Goal: Task Accomplishment & Management: Use online tool/utility

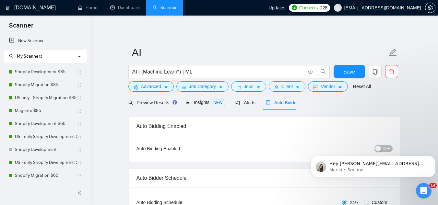
scroll to position [130, 0]
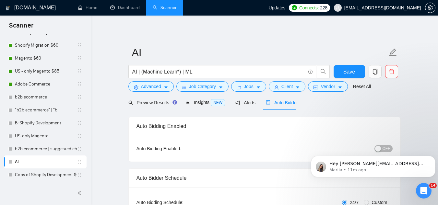
click at [403, 8] on span "[EMAIL_ADDRESS][DOMAIN_NAME]" at bounding box center [382, 8] width 77 height 0
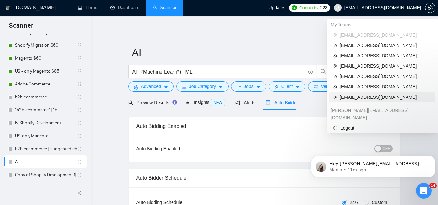
click at [373, 97] on span "[EMAIL_ADDRESS][DOMAIN_NAME]" at bounding box center [385, 97] width 92 height 7
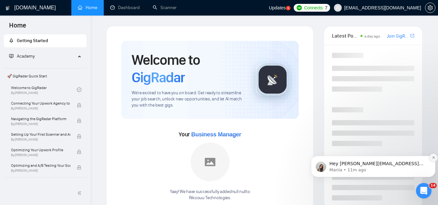
click at [433, 158] on icon "Dismiss notification" at bounding box center [433, 157] width 2 height 2
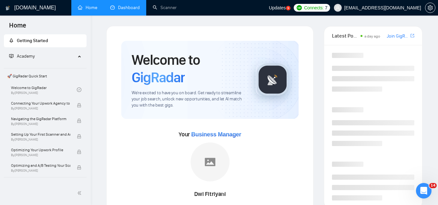
click at [124, 10] on link "Dashboard" at bounding box center [124, 8] width 29 height 6
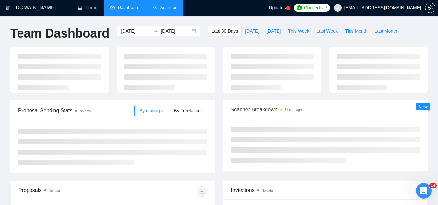
click at [167, 8] on link "Scanner" at bounding box center [165, 8] width 24 height 6
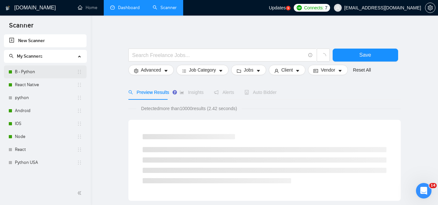
click at [41, 67] on link "B - Python" at bounding box center [46, 71] width 62 height 13
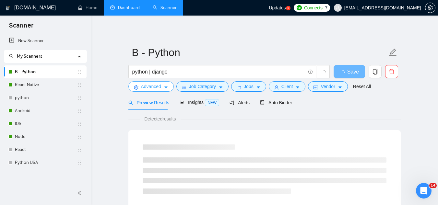
click at [144, 89] on span "Advanced" at bounding box center [151, 86] width 20 height 7
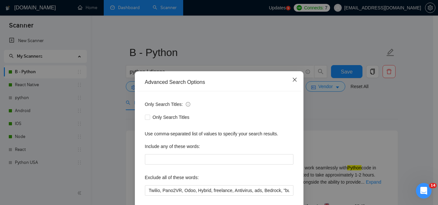
click at [293, 81] on icon "close" at bounding box center [294, 80] width 4 height 4
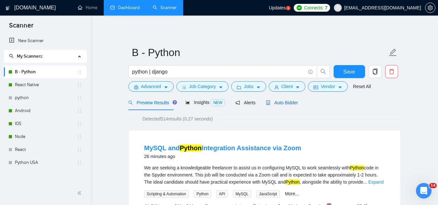
click at [290, 106] on div "Auto Bidder" at bounding box center [282, 102] width 32 height 7
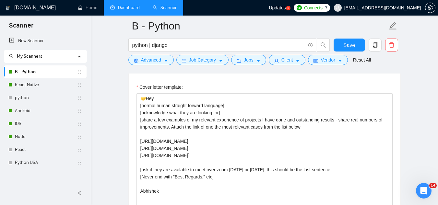
scroll to position [713, 0]
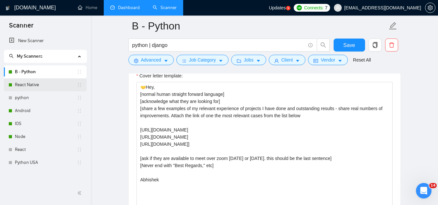
click at [27, 87] on link "React Native" at bounding box center [46, 84] width 62 height 13
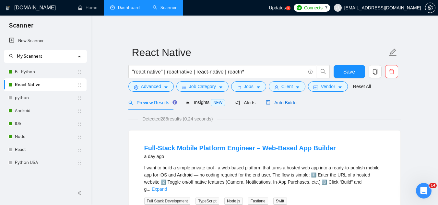
click at [275, 104] on span "Auto Bidder" at bounding box center [282, 102] width 32 height 5
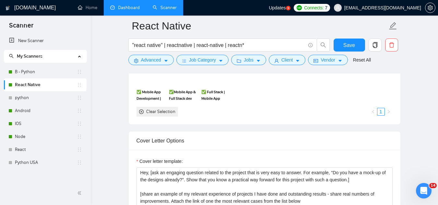
scroll to position [713, 0]
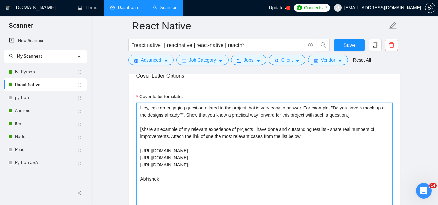
click at [141, 109] on textarea "Hey, [ask an engaging question related to the project that is very easy to answ…" at bounding box center [264, 176] width 256 height 146
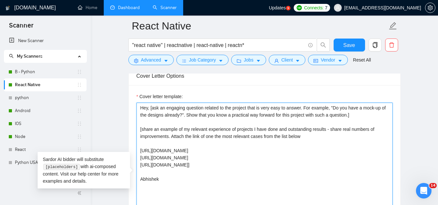
click at [141, 109] on textarea "Hey, [ask an engaging question related to the project that is very easy to answ…" at bounding box center [264, 176] width 256 height 146
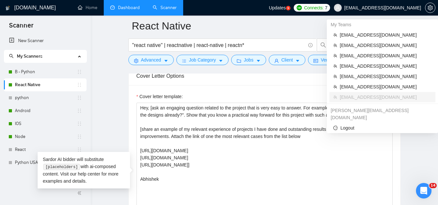
click at [371, 11] on span "[EMAIL_ADDRESS][DOMAIN_NAME]" at bounding box center [377, 7] width 95 height 21
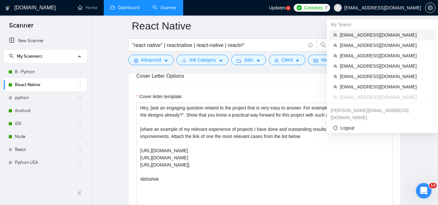
click at [351, 35] on span "[EMAIL_ADDRESS][DOMAIN_NAME]" at bounding box center [385, 34] width 92 height 7
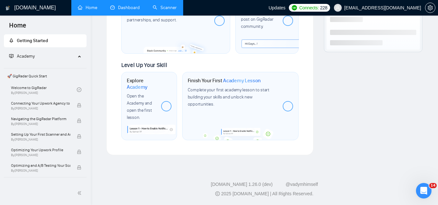
scroll to position [391, 0]
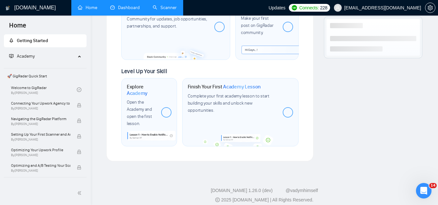
click at [173, 10] on link "Scanner" at bounding box center [165, 8] width 24 height 6
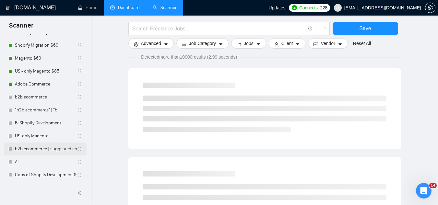
scroll to position [97, 0]
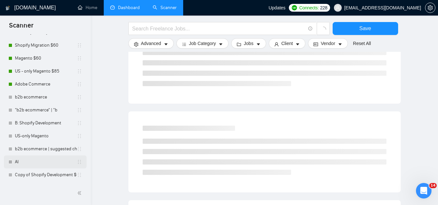
click at [47, 164] on link "AI" at bounding box center [46, 161] width 62 height 13
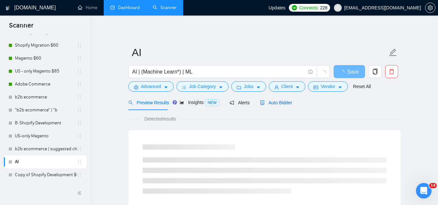
click at [285, 102] on span "Auto Bidder" at bounding box center [276, 102] width 32 height 5
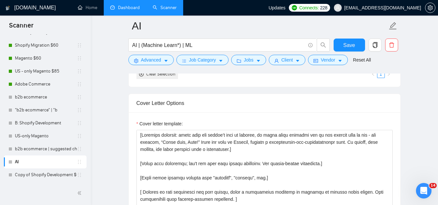
scroll to position [713, 0]
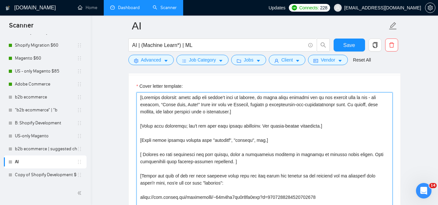
click at [136, 97] on textarea "Cover letter template:" at bounding box center [264, 165] width 256 height 146
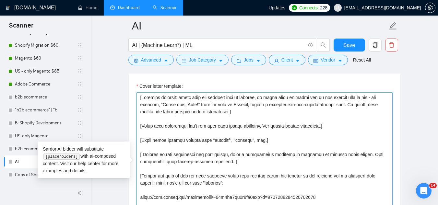
paste textarea "Hey, [ask an engaging question related to the project that is very easy to answ…"
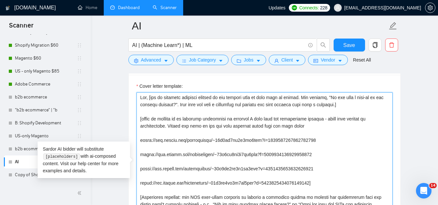
click at [148, 100] on textarea "Cover letter template:" at bounding box center [264, 165] width 256 height 146
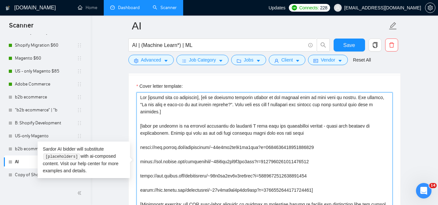
click at [340, 148] on textarea "Cover letter template:" at bounding box center [264, 165] width 256 height 146
click at [312, 191] on textarea "Cover letter template:" at bounding box center [264, 165] width 256 height 146
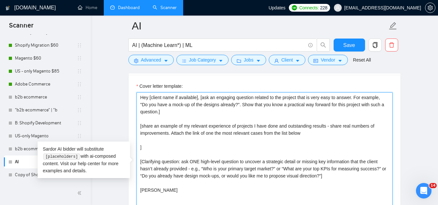
paste textarea "[URL][DOMAIN_NAME]"
click at [312, 148] on textarea "Hey [client name if available], [ask an engaging question related to the projec…" at bounding box center [264, 165] width 256 height 146
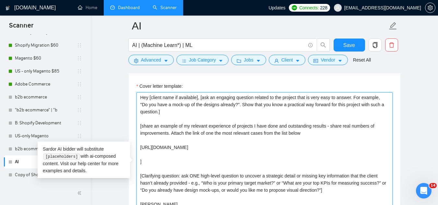
paste textarea "[URL][DOMAIN_NAME]"
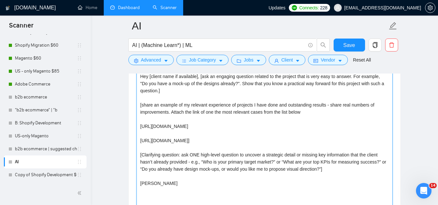
scroll to position [745, 0]
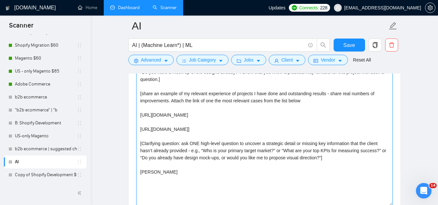
click at [312, 129] on textarea "Hey [client name if available], [ask an engaging question related to the projec…" at bounding box center [264, 133] width 256 height 146
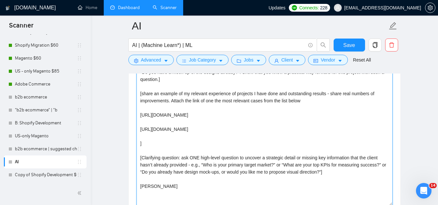
paste textarea "[URL][DOMAIN_NAME]"
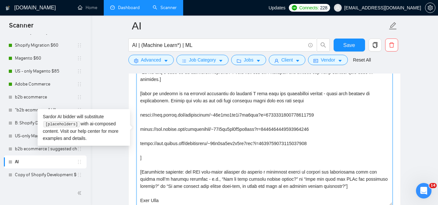
paste textarea "[URL][DOMAIN_NAME]"
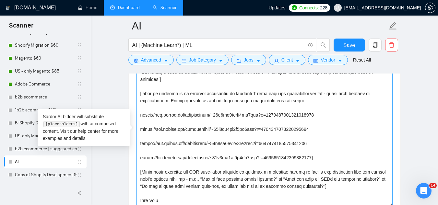
click at [162, 116] on textarea "Cover letter template:" at bounding box center [264, 133] width 256 height 146
click at [209, 129] on textarea "Cover letter template:" at bounding box center [264, 133] width 256 height 146
click at [209, 128] on textarea "Cover letter template:" at bounding box center [264, 133] width 256 height 146
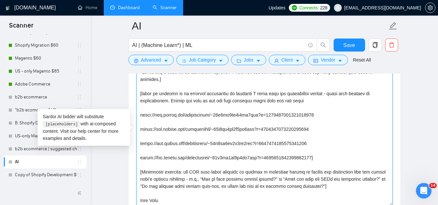
click at [209, 128] on textarea "Cover letter template:" at bounding box center [264, 133] width 256 height 146
click at [208, 143] on textarea "Cover letter template:" at bounding box center [264, 133] width 256 height 146
click at [209, 142] on textarea "Cover letter template:" at bounding box center [264, 133] width 256 height 146
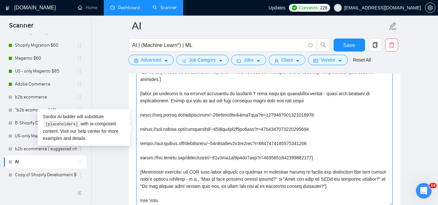
click at [209, 142] on textarea "Cover letter template:" at bounding box center [264, 133] width 256 height 146
click at [139, 159] on textarea "Cover letter template:" at bounding box center [264, 133] width 256 height 146
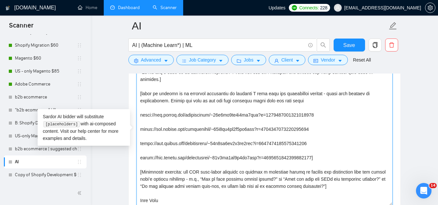
click at [139, 159] on textarea "Cover letter template:" at bounding box center [264, 133] width 256 height 146
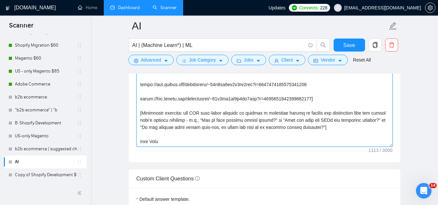
scroll to position [810, 0]
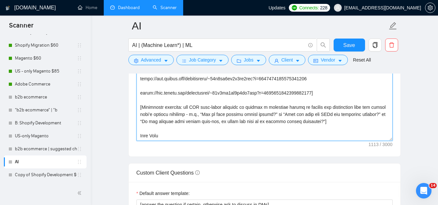
click at [220, 114] on textarea "Cover letter template:" at bounding box center [264, 68] width 256 height 146
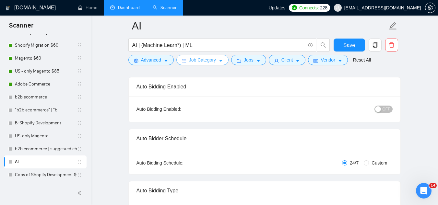
scroll to position [0, 0]
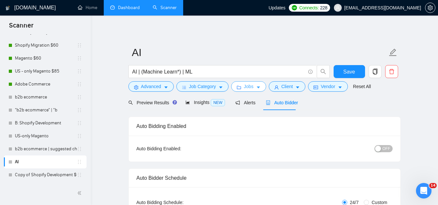
type textarea "Hey [client name if available], [ask an engaging question related to the projec…"
click at [244, 90] on span "Jobs" at bounding box center [249, 86] width 10 height 7
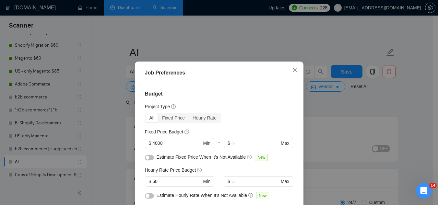
click at [293, 69] on icon "close" at bounding box center [294, 69] width 5 height 5
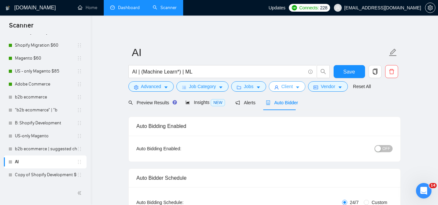
click at [287, 86] on span "Client" at bounding box center [287, 86] width 12 height 7
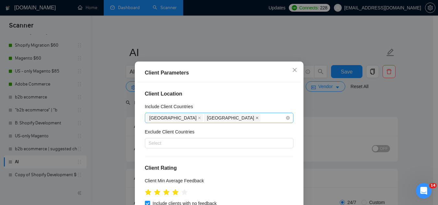
click at [255, 120] on icon "close" at bounding box center [256, 117] width 3 height 3
click at [292, 70] on icon "close" at bounding box center [294, 69] width 5 height 5
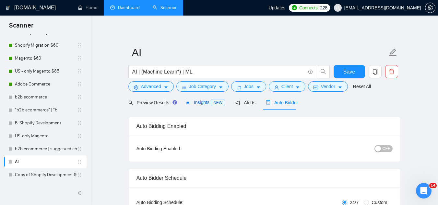
click at [195, 103] on span "Insights NEW" at bounding box center [205, 102] width 40 height 5
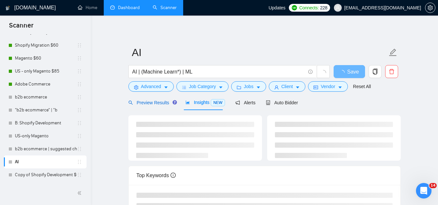
click at [153, 105] on span "Preview Results" at bounding box center [151, 102] width 47 height 5
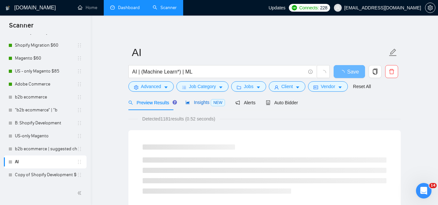
click at [198, 103] on span "Insights NEW" at bounding box center [205, 102] width 40 height 5
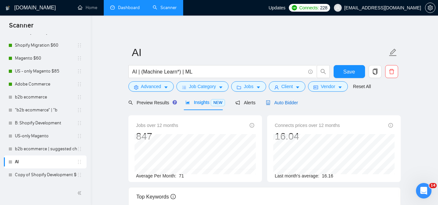
click at [295, 104] on span "Auto Bidder" at bounding box center [282, 102] width 32 height 5
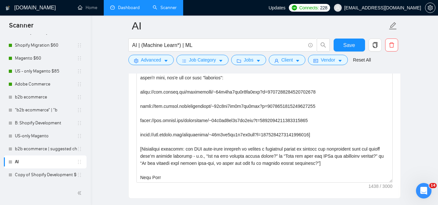
scroll to position [777, 0]
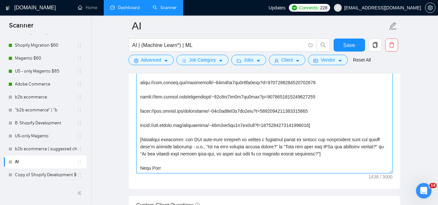
click at [240, 142] on textarea "Cover letter template:" at bounding box center [264, 101] width 256 height 146
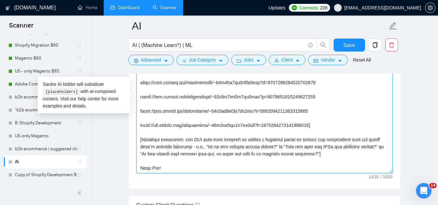
click at [240, 142] on textarea "Cover letter template:" at bounding box center [264, 101] width 256 height 146
click at [239, 142] on textarea "Cover letter template:" at bounding box center [264, 101] width 256 height 146
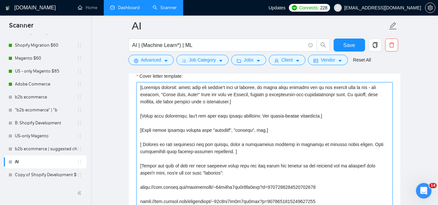
scroll to position [713, 0]
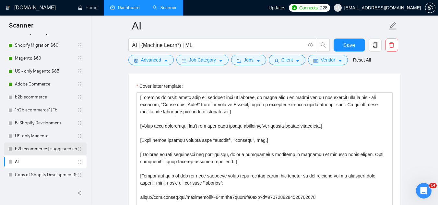
click at [64, 147] on link "b2b ecommerce | suggested change" at bounding box center [46, 149] width 62 height 13
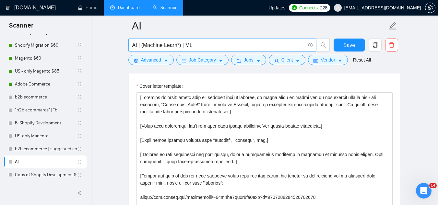
click at [282, 40] on span "AI | (Machine Learn*) | ML" at bounding box center [222, 45] width 188 height 13
click at [345, 45] on span "Save" at bounding box center [349, 45] width 12 height 8
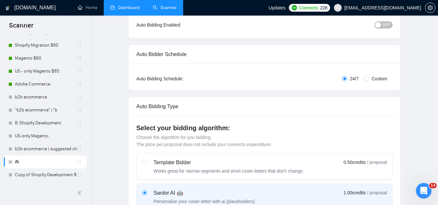
scroll to position [0, 0]
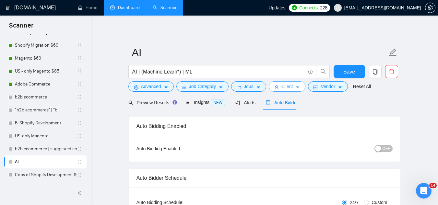
click at [284, 91] on button "Client" at bounding box center [287, 86] width 37 height 10
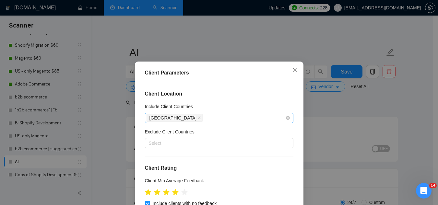
click at [292, 71] on icon "close" at bounding box center [294, 70] width 4 height 4
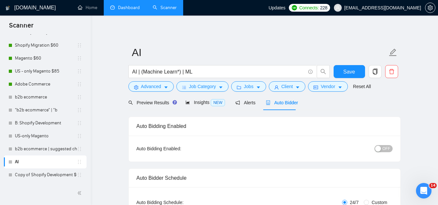
click at [279, 109] on div "Auto Bidder" at bounding box center [282, 102] width 32 height 15
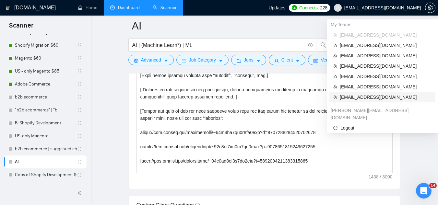
click at [368, 97] on span "[EMAIL_ADDRESS][DOMAIN_NAME]" at bounding box center [385, 97] width 92 height 7
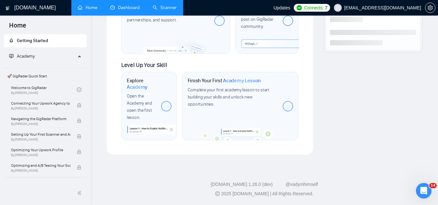
scroll to position [391, 0]
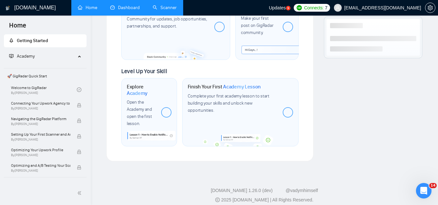
click at [171, 8] on link "Scanner" at bounding box center [165, 8] width 24 height 6
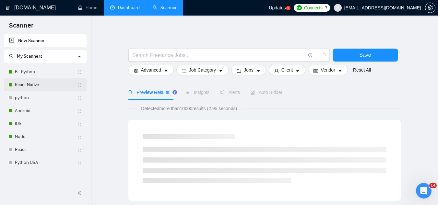
click at [38, 86] on link "React Native" at bounding box center [46, 84] width 62 height 13
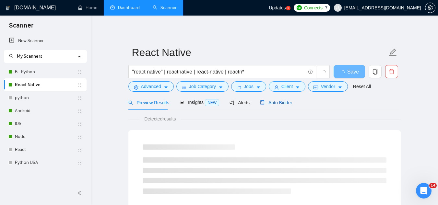
click at [281, 104] on span "Auto Bidder" at bounding box center [276, 102] width 32 height 5
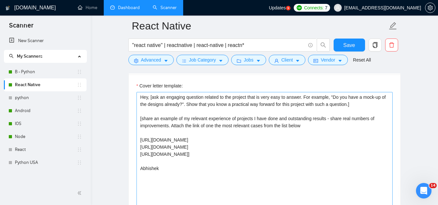
scroll to position [713, 0]
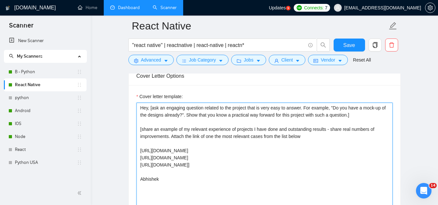
click at [138, 108] on textarea "Hey, [ask an engaging question related to the project that is very easy to answ…" at bounding box center [264, 176] width 256 height 146
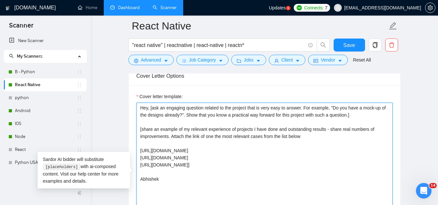
click at [138, 108] on textarea "Hey, [ask an engaging question related to the project that is very easy to answ…" at bounding box center [264, 176] width 256 height 146
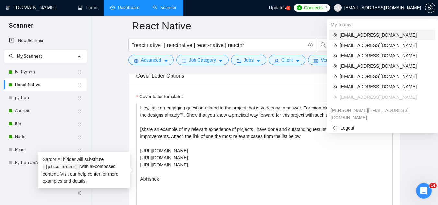
click at [373, 34] on span "[EMAIL_ADDRESS][DOMAIN_NAME]" at bounding box center [385, 34] width 92 height 7
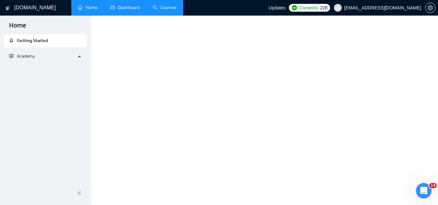
scroll to position [391, 0]
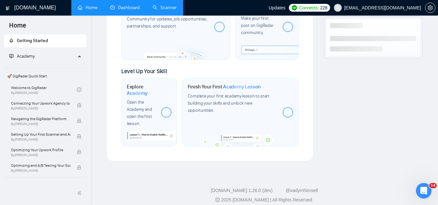
click at [136, 9] on link "Dashboard" at bounding box center [124, 8] width 29 height 6
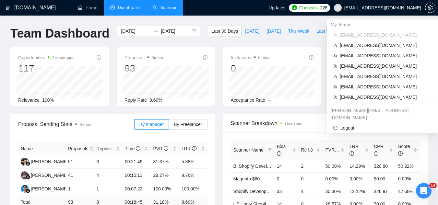
click at [398, 8] on span "[EMAIL_ADDRESS][DOMAIN_NAME]" at bounding box center [382, 8] width 77 height 0
click at [385, 98] on span "[EMAIL_ADDRESS][DOMAIN_NAME]" at bounding box center [385, 97] width 92 height 7
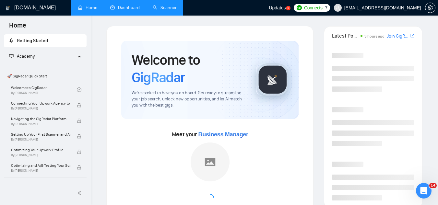
click at [166, 7] on link "Scanner" at bounding box center [165, 8] width 24 height 6
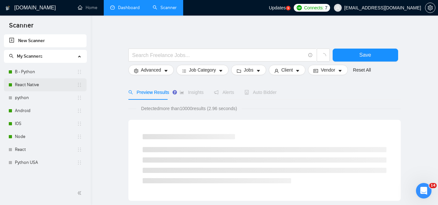
click at [44, 85] on link "React Native" at bounding box center [46, 84] width 62 height 13
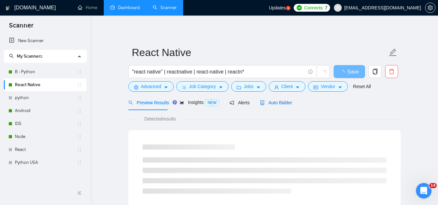
click at [274, 102] on span "Auto Bidder" at bounding box center [276, 102] width 32 height 5
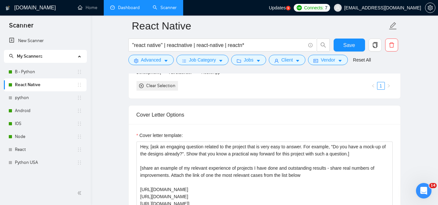
scroll to position [713, 0]
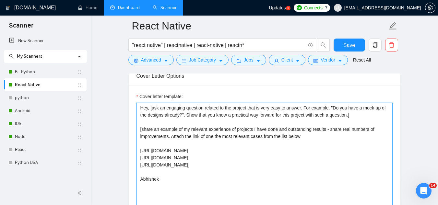
click at [141, 107] on textarea "Hey, [ask an engaging question related to the project that is very easy to answ…" at bounding box center [264, 176] width 256 height 146
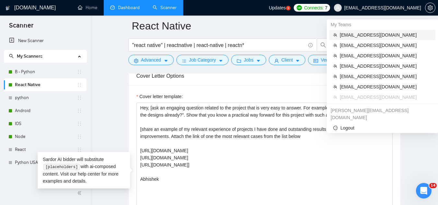
click at [373, 34] on span "[EMAIL_ADDRESS][DOMAIN_NAME]" at bounding box center [385, 34] width 92 height 7
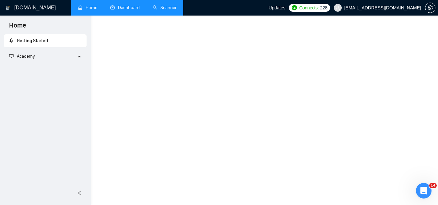
scroll to position [391, 0]
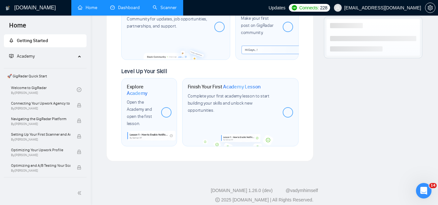
click at [174, 7] on link "Scanner" at bounding box center [165, 8] width 24 height 6
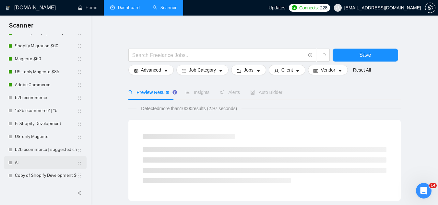
scroll to position [130, 0]
click at [40, 164] on link "AI" at bounding box center [46, 161] width 62 height 13
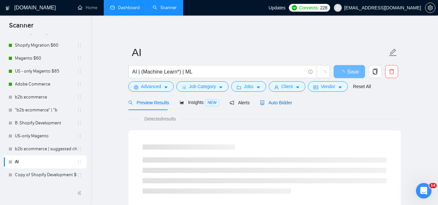
click at [281, 105] on span "Auto Bidder" at bounding box center [276, 102] width 32 height 5
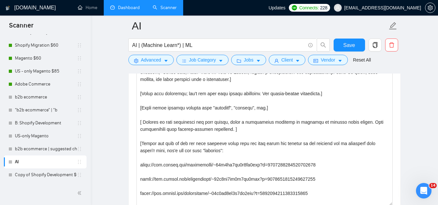
scroll to position [713, 0]
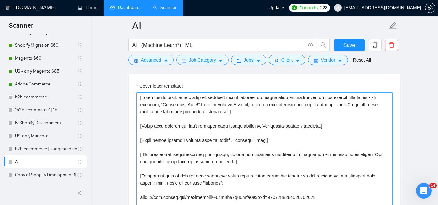
click at [140, 97] on textarea "Cover letter template:" at bounding box center [264, 165] width 256 height 146
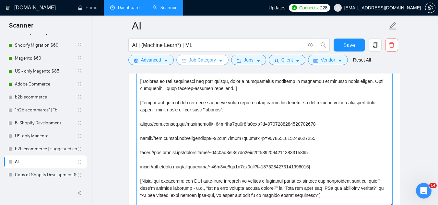
scroll to position [48, 0]
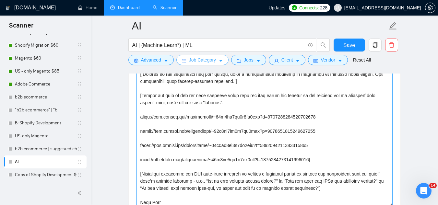
paste textarea "Hey, [ask an engaging question related to the project that is very easy to answ…"
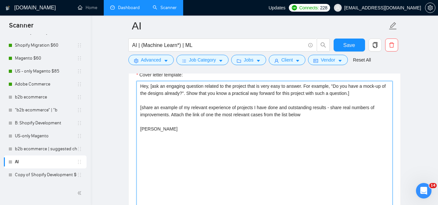
scroll to position [713, 0]
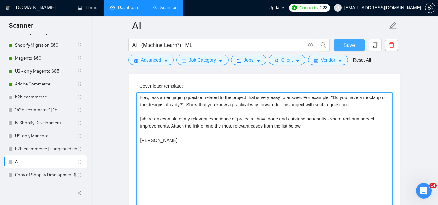
type textarea "Hey, [ask an engaging question related to the project that is very easy to answ…"
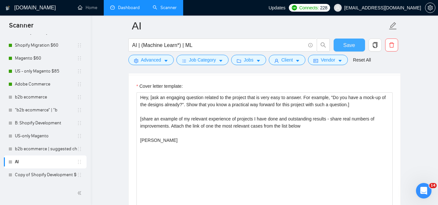
click at [339, 50] on button "Save" at bounding box center [348, 45] width 31 height 13
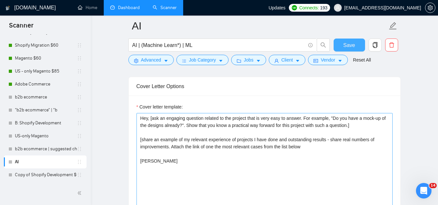
scroll to position [680, 0]
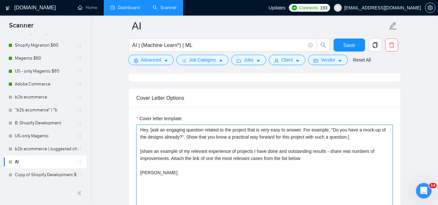
click at [308, 158] on textarea "Hey, [ask an engaging question related to the project that is very easy to answ…" at bounding box center [264, 198] width 256 height 146
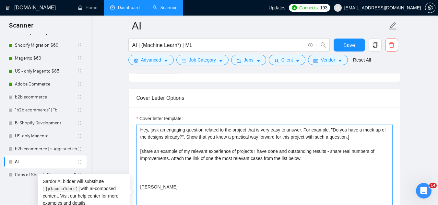
paste textarea "[URL][DOMAIN_NAME]"
click at [327, 176] on textarea "Hey, [ask an engaging question related to the project that is very easy to answ…" at bounding box center [264, 198] width 256 height 146
click at [327, 175] on textarea "Hey, [ask an engaging question related to the project that is very easy to answ…" at bounding box center [264, 198] width 256 height 146
paste textarea "[URL][DOMAIN_NAME]"
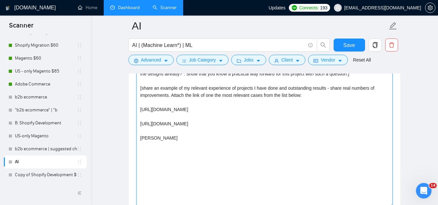
scroll to position [745, 0]
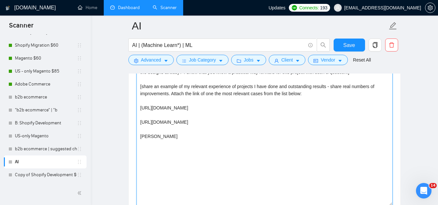
click at [332, 122] on textarea "Hey, [ask an engaging question related to the project that is very easy to answ…" at bounding box center [264, 133] width 256 height 146
paste textarea "[URL][DOMAIN_NAME]"
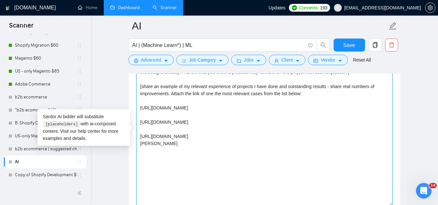
click at [321, 135] on textarea "Hey, [ask an engaging question related to the project that is very easy to answ…" at bounding box center [264, 133] width 256 height 146
paste textarea "[URL][DOMAIN_NAME]"
click at [335, 152] on textarea "Hey, [ask an engaging question related to the project that is very easy to answ…" at bounding box center [264, 133] width 256 height 146
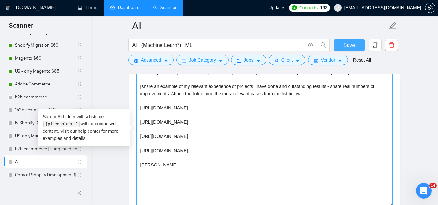
type textarea "Hey, [ask an engaging question related to the project that is very easy to answ…"
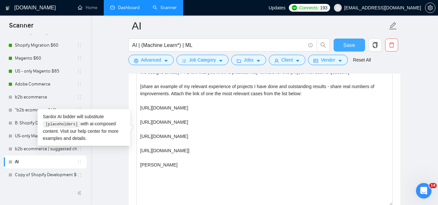
click at [348, 46] on span "Save" at bounding box center [349, 45] width 12 height 8
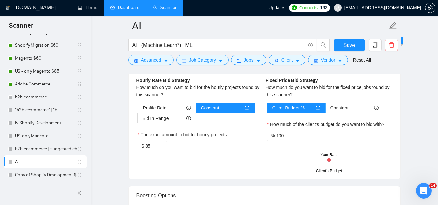
scroll to position [1004, 0]
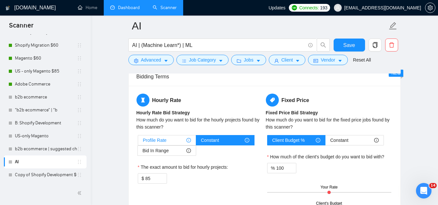
click at [165, 137] on span "Profile Rate" at bounding box center [155, 140] width 24 height 10
click at [138, 142] on input "Profile Rate" at bounding box center [138, 142] width 0 height 0
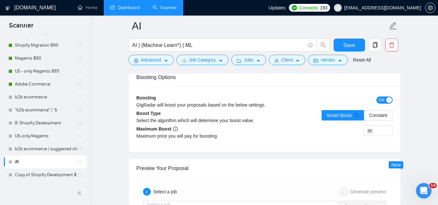
scroll to position [1166, 0]
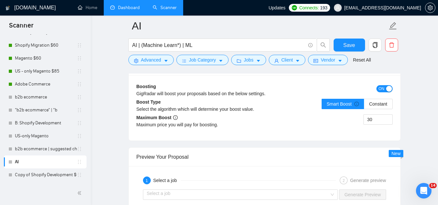
click at [382, 89] on span "ON" at bounding box center [381, 88] width 6 height 7
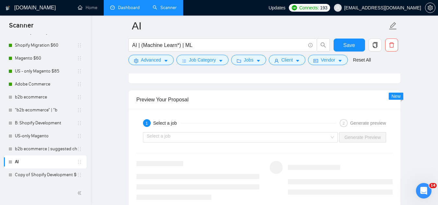
scroll to position [1231, 0]
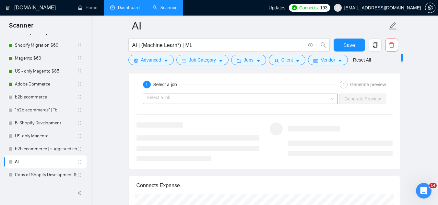
click at [236, 99] on input "search" at bounding box center [238, 99] width 183 height 10
click at [235, 102] on input "search" at bounding box center [238, 99] width 183 height 10
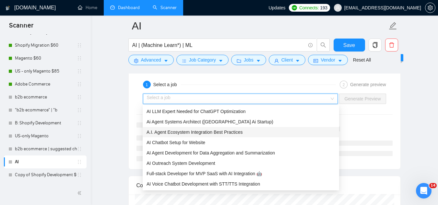
click at [231, 133] on span "A.I. Agent Ecosystem Integration Best Practices" at bounding box center [194, 132] width 96 height 5
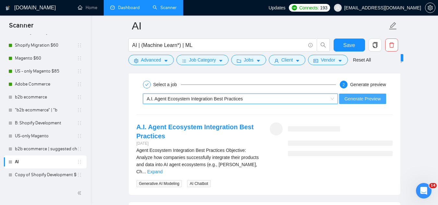
click at [372, 98] on span "Generate Preview" at bounding box center [362, 98] width 36 height 7
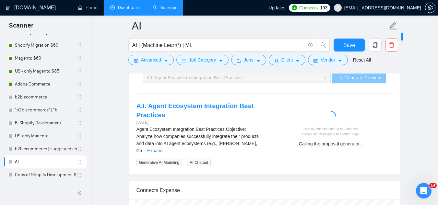
scroll to position [1263, 0]
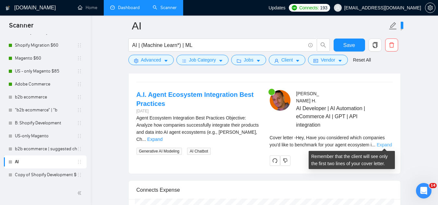
click at [380, 144] on link "Expand" at bounding box center [383, 144] width 15 height 5
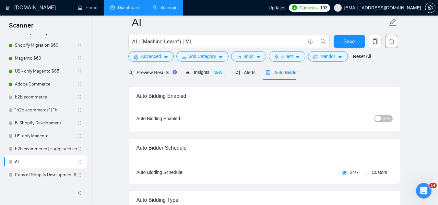
scroll to position [0, 0]
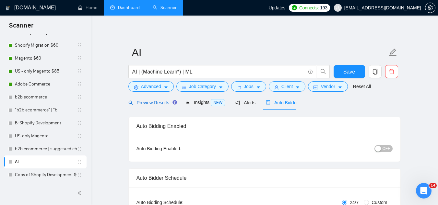
click at [147, 101] on span "Preview Results" at bounding box center [151, 102] width 47 height 5
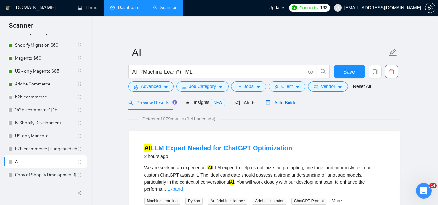
click at [288, 100] on span "Auto Bidder" at bounding box center [282, 102] width 32 height 5
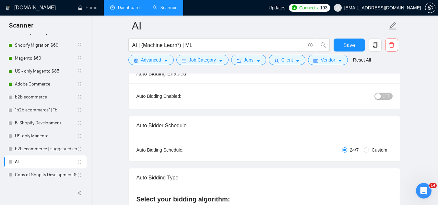
scroll to position [32, 0]
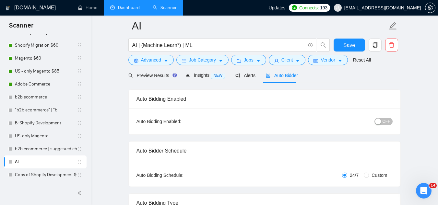
click at [387, 120] on span "OFF" at bounding box center [386, 121] width 8 height 7
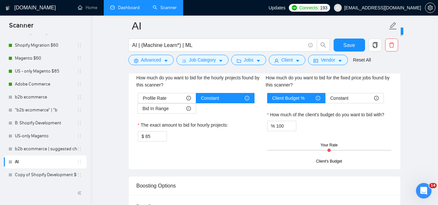
scroll to position [1037, 0]
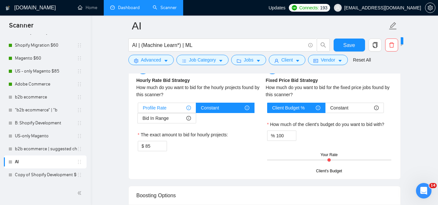
click at [159, 108] on span "Profile Rate" at bounding box center [155, 108] width 24 height 10
click at [138, 109] on input "Profile Rate" at bounding box center [138, 109] width 0 height 0
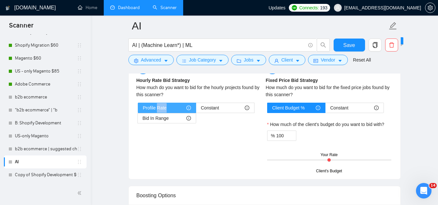
click at [159, 108] on span "Profile Rate" at bounding box center [155, 108] width 24 height 10
click at [138, 109] on input "Profile Rate" at bounding box center [138, 109] width 0 height 0
click at [345, 44] on span "Save" at bounding box center [349, 45] width 12 height 8
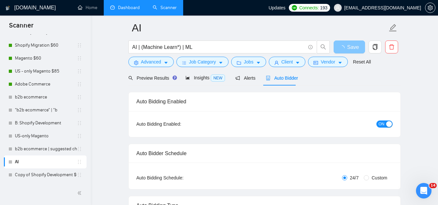
scroll to position [0, 0]
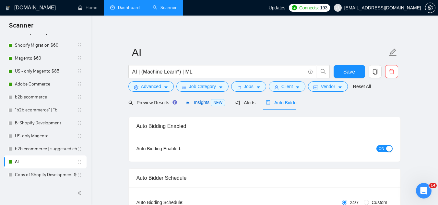
click at [196, 101] on span "Insights NEW" at bounding box center [205, 102] width 40 height 5
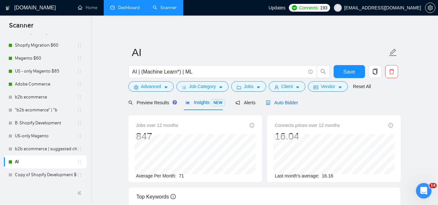
click at [283, 105] on span "Auto Bidder" at bounding box center [282, 102] width 32 height 5
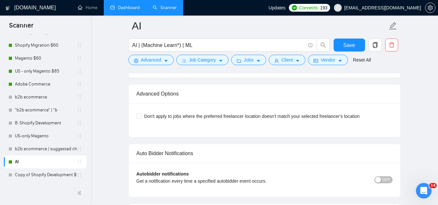
scroll to position [1490, 0]
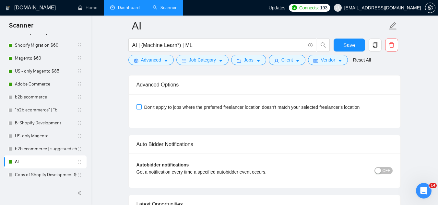
click at [140, 106] on input "Don't apply to jobs where the preferred freelancer location doesn't match your …" at bounding box center [138, 106] width 5 height 5
checkbox input "true"
click at [353, 44] on span "Save" at bounding box center [349, 45] width 12 height 8
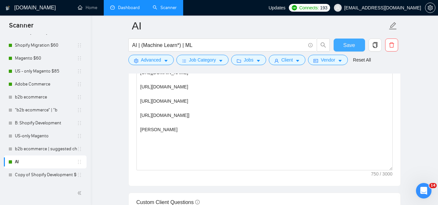
scroll to position [777, 0]
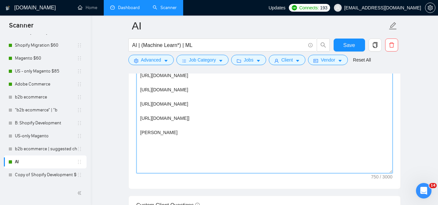
click at [142, 105] on textarea "Hey, [ask an engaging question related to the project that is very easy to answ…" at bounding box center [264, 101] width 256 height 146
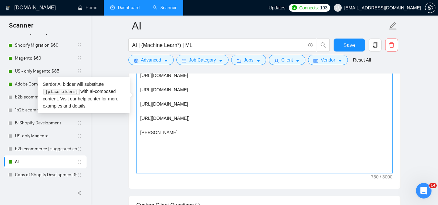
click at [142, 105] on textarea "Hey, [ask an engaging question related to the project that is very easy to answ…" at bounding box center [264, 101] width 256 height 146
click at [238, 136] on textarea "Hey, [ask an engaging question related to the project that is very easy to answ…" at bounding box center [264, 101] width 256 height 146
click at [238, 137] on textarea "Hey, [ask an engaging question related to the project that is very easy to answ…" at bounding box center [264, 101] width 256 height 146
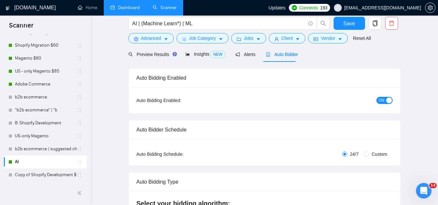
scroll to position [0, 0]
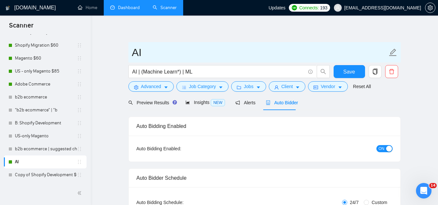
click at [194, 55] on input "AI" at bounding box center [259, 52] width 255 height 16
type input "AI $60"
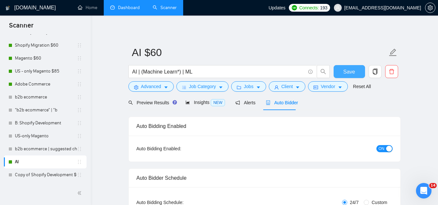
click at [346, 74] on span "Save" at bounding box center [349, 72] width 12 height 8
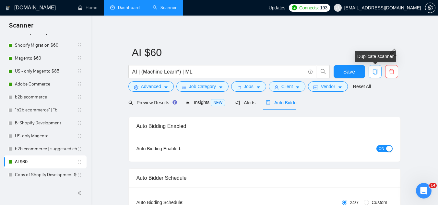
click at [377, 74] on icon "copy" at bounding box center [374, 72] width 5 height 6
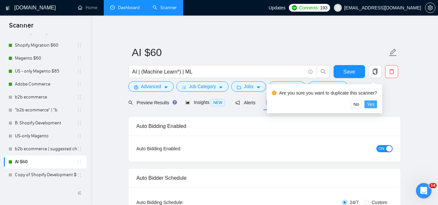
click at [370, 104] on span "Yes" at bounding box center [370, 104] width 7 height 7
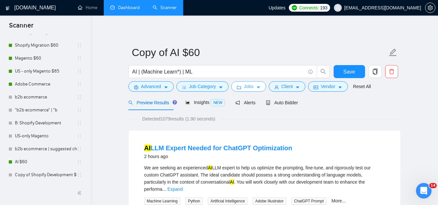
click at [244, 89] on span "Jobs" at bounding box center [249, 86] width 10 height 7
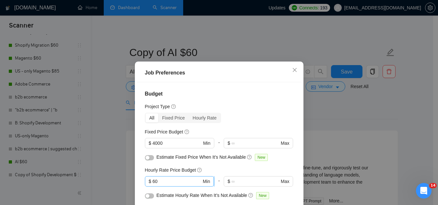
click at [167, 182] on input "60" at bounding box center [176, 181] width 49 height 7
type input "6"
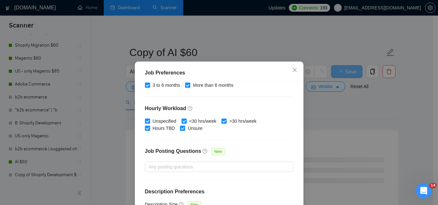
scroll to position [221, 0]
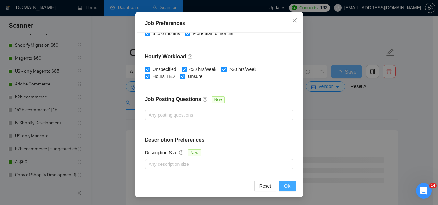
type input "85"
click at [284, 189] on span "OK" at bounding box center [287, 185] width 6 height 7
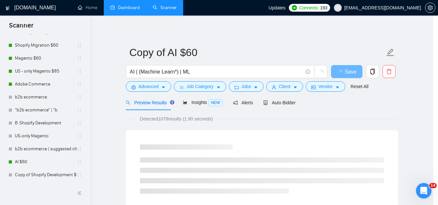
scroll to position [27, 0]
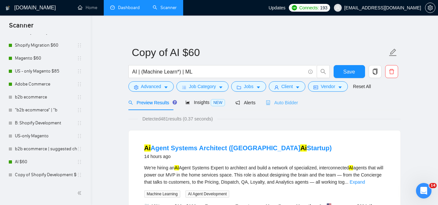
click at [281, 97] on div "Auto Bidder" at bounding box center [282, 102] width 32 height 15
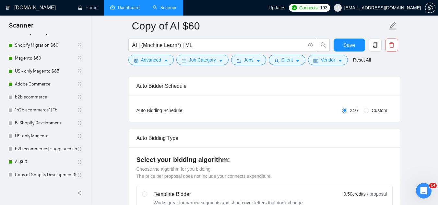
scroll to position [32, 0]
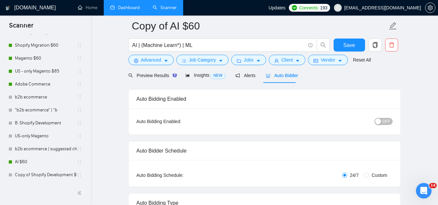
click at [383, 123] on span "OFF" at bounding box center [386, 121] width 8 height 7
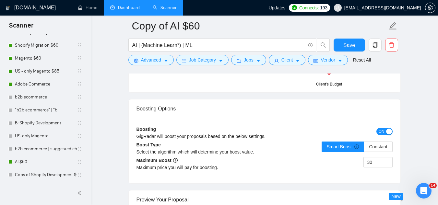
scroll to position [1004, 0]
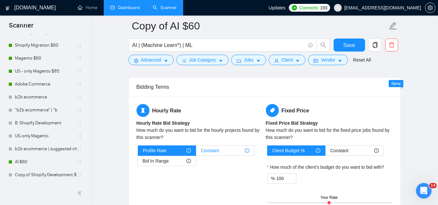
click at [221, 149] on div "Constant" at bounding box center [225, 151] width 48 height 10
click at [196, 152] on input "Constant" at bounding box center [196, 152] width 0 height 0
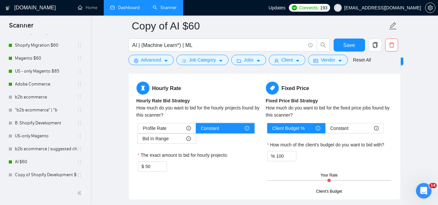
scroll to position [1037, 0]
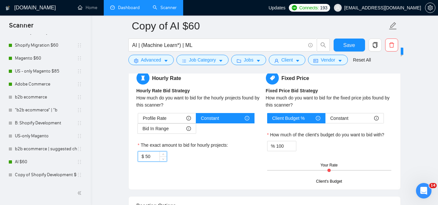
click at [156, 156] on input "50" at bounding box center [155, 157] width 21 height 10
type input "5"
type input "85"
click at [344, 50] on button "Save" at bounding box center [348, 45] width 31 height 13
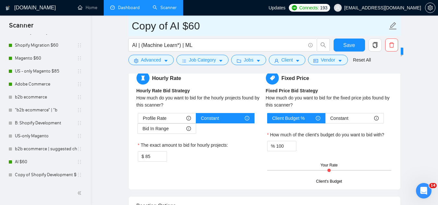
click at [173, 28] on input "Copy of AI $60" at bounding box center [259, 26] width 255 height 16
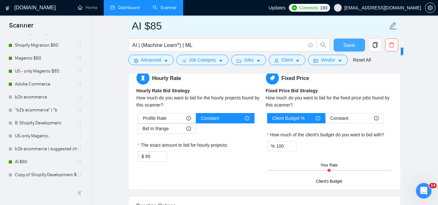
type input "AI $85"
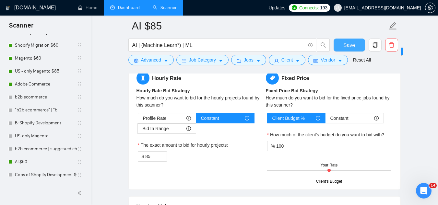
click at [352, 47] on span "Save" at bounding box center [349, 45] width 12 height 8
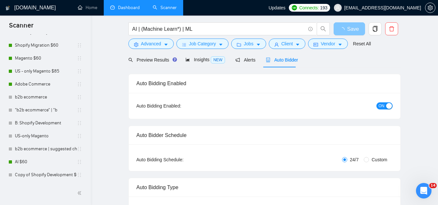
scroll to position [0, 0]
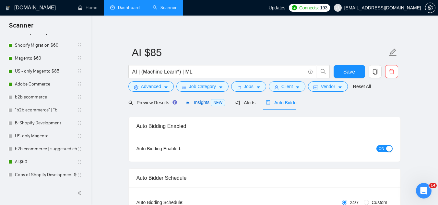
click at [197, 104] on span "Insights NEW" at bounding box center [205, 102] width 40 height 5
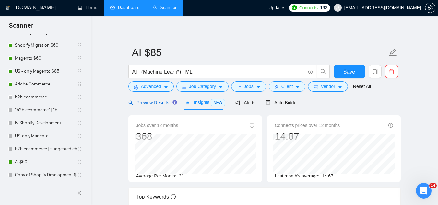
click at [151, 101] on span "Preview Results" at bounding box center [151, 102] width 47 height 5
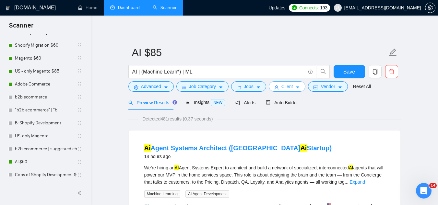
click at [288, 90] on span "Client" at bounding box center [287, 86] width 12 height 7
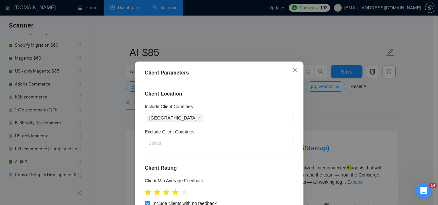
click at [293, 72] on icon "close" at bounding box center [294, 69] width 5 height 5
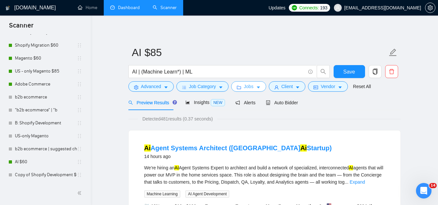
click at [246, 87] on span "Jobs" at bounding box center [249, 86] width 10 height 7
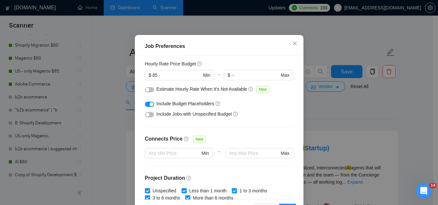
scroll to position [59, 0]
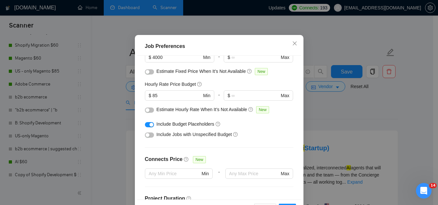
click at [145, 127] on button "button" at bounding box center [149, 124] width 9 height 5
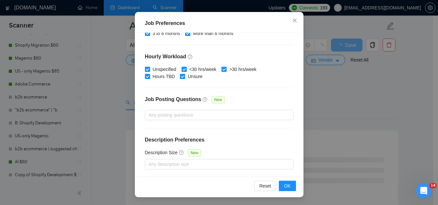
scroll to position [130, 0]
click at [289, 186] on button "OK" at bounding box center [287, 186] width 17 height 10
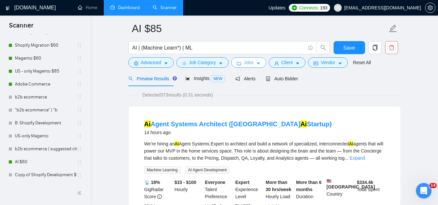
scroll to position [0, 0]
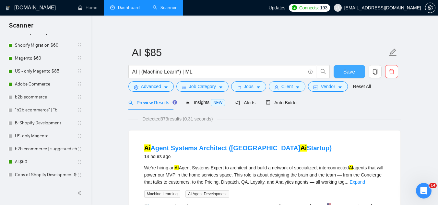
click at [341, 72] on button "Save" at bounding box center [348, 71] width 31 height 13
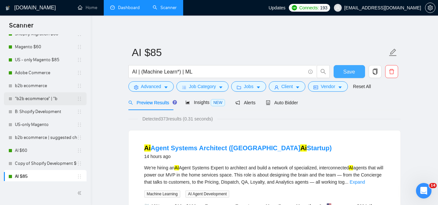
scroll to position [143, 0]
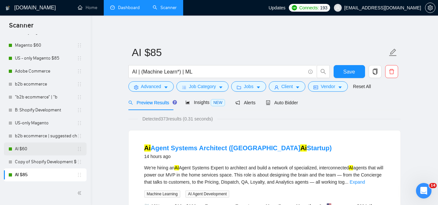
click at [50, 148] on link "AI $60" at bounding box center [46, 149] width 62 height 13
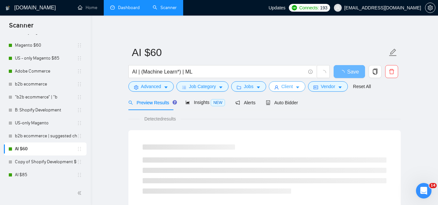
click at [281, 86] on span "Client" at bounding box center [287, 86] width 12 height 7
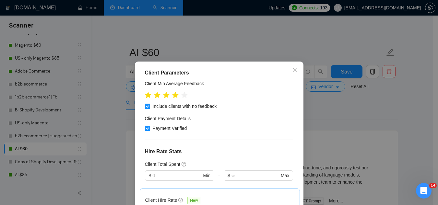
scroll to position [162, 0]
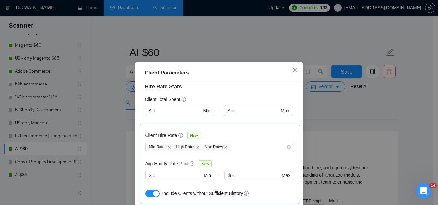
click at [292, 71] on icon "close" at bounding box center [294, 69] width 5 height 5
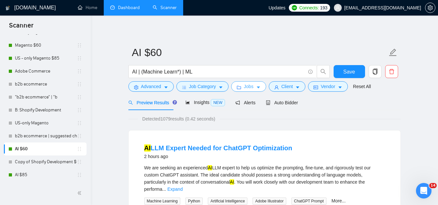
click at [246, 88] on span "Jobs" at bounding box center [249, 86] width 10 height 7
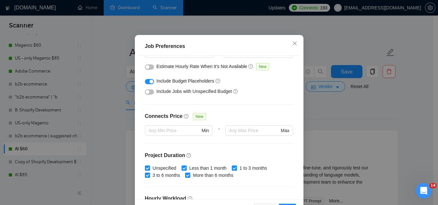
scroll to position [92, 0]
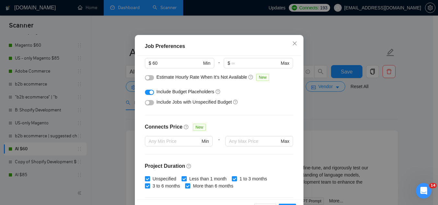
click at [145, 95] on button "button" at bounding box center [149, 92] width 9 height 5
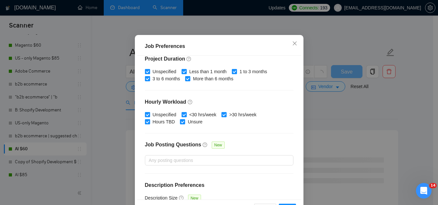
scroll to position [221, 0]
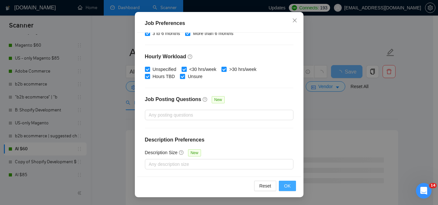
click at [285, 187] on span "OK" at bounding box center [287, 185] width 6 height 7
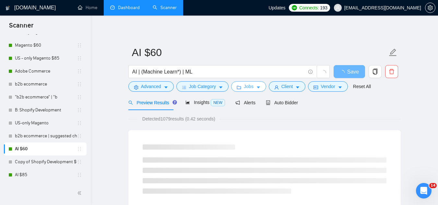
scroll to position [0, 0]
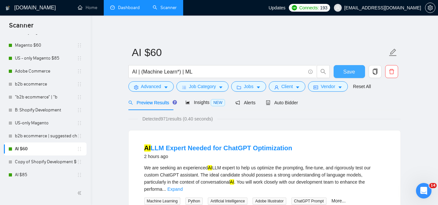
click at [344, 72] on span "Save" at bounding box center [349, 72] width 12 height 8
click at [198, 102] on span "Insights NEW" at bounding box center [205, 102] width 40 height 5
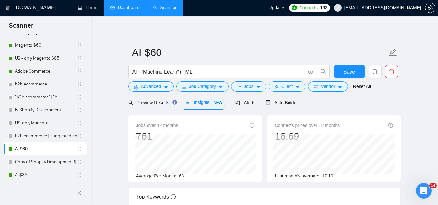
click at [351, 73] on span "Save" at bounding box center [349, 72] width 12 height 8
click at [280, 102] on span "Auto Bidder" at bounding box center [282, 102] width 32 height 5
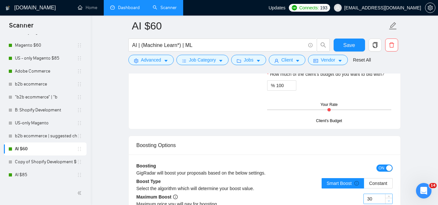
scroll to position [1134, 0]
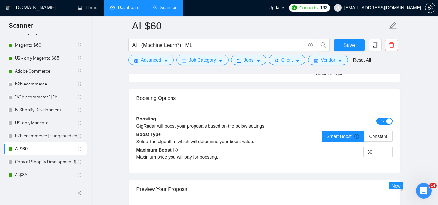
click at [380, 121] on span "ON" at bounding box center [381, 121] width 6 height 7
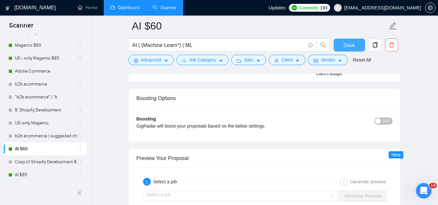
click at [354, 45] on button "Save" at bounding box center [348, 45] width 31 height 13
click at [67, 174] on link "AI $85" at bounding box center [46, 174] width 62 height 13
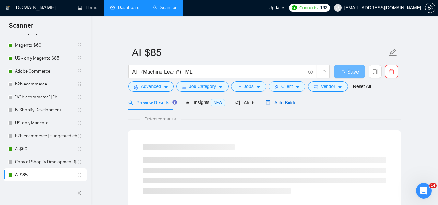
click at [291, 103] on span "Auto Bidder" at bounding box center [282, 102] width 32 height 5
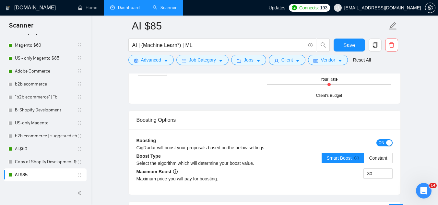
scroll to position [1134, 0]
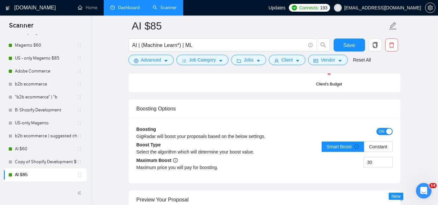
click at [379, 135] on div "ON" at bounding box center [360, 131] width 64 height 10
click at [381, 131] on span "ON" at bounding box center [381, 131] width 6 height 7
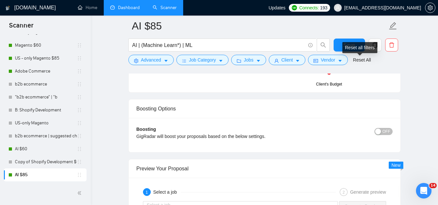
click at [348, 46] on div "Reset all filters" at bounding box center [359, 47] width 35 height 11
click at [341, 43] on button "Save" at bounding box center [348, 45] width 31 height 13
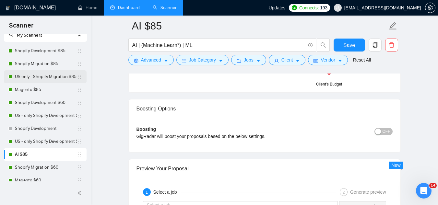
scroll to position [32, 0]
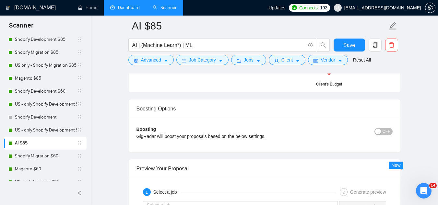
click at [77, 144] on icon "holder" at bounding box center [79, 143] width 5 height 5
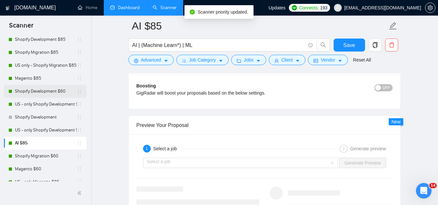
drag, startPoint x: 77, startPoint y: 144, endPoint x: 80, endPoint y: 98, distance: 46.4
click at [80, 97] on ul "Shopify Development $85 Shopify Migration $85 US only - Shopify Migration $85 M…" at bounding box center [45, 162] width 83 height 259
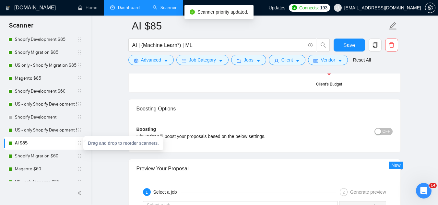
click at [77, 144] on icon "holder" at bounding box center [79, 143] width 5 height 5
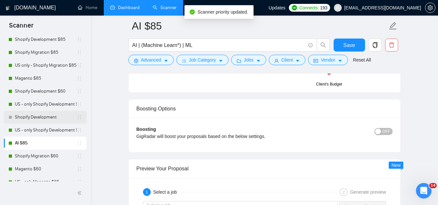
drag, startPoint x: 82, startPoint y: 125, endPoint x: 80, endPoint y: 111, distance: 14.3
click at [80, 110] on ul "Shopify Development $85 Shopify Migration $85 US only - Shopify Migration $85 M…" at bounding box center [45, 162] width 83 height 259
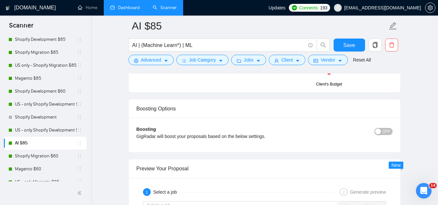
click at [77, 145] on div "AI $85" at bounding box center [45, 143] width 74 height 13
click at [79, 137] on div "AI $85" at bounding box center [45, 143] width 74 height 13
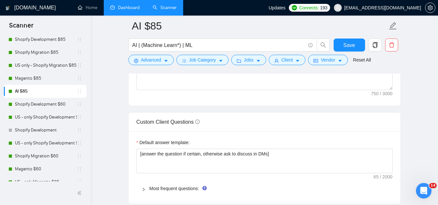
scroll to position [875, 0]
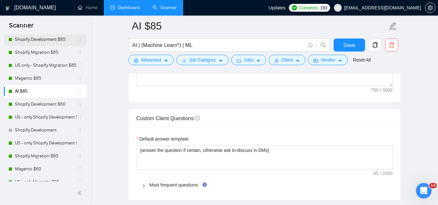
click at [38, 36] on link "Shopify Development $85" at bounding box center [46, 39] width 62 height 13
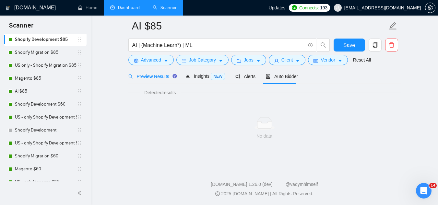
scroll to position [416, 0]
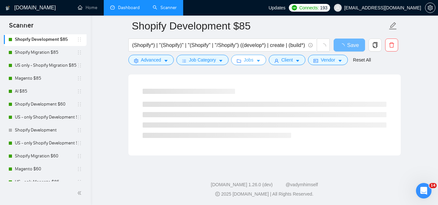
click at [244, 63] on span "Jobs" at bounding box center [249, 59] width 10 height 7
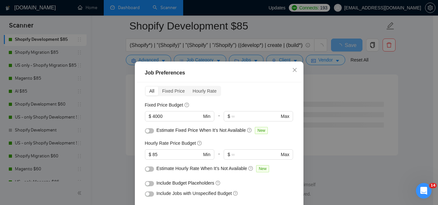
scroll to position [59, 0]
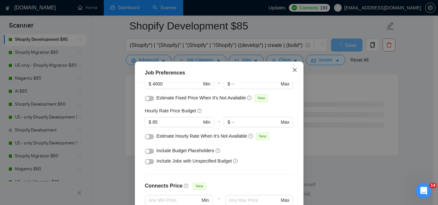
click at [292, 72] on icon "close" at bounding box center [294, 69] width 5 height 5
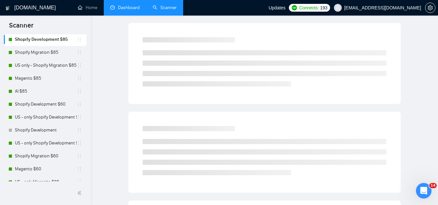
scroll to position [0, 0]
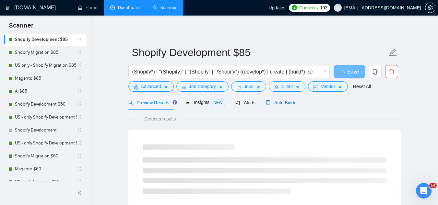
click at [284, 104] on span "Auto Bidder" at bounding box center [282, 102] width 32 height 5
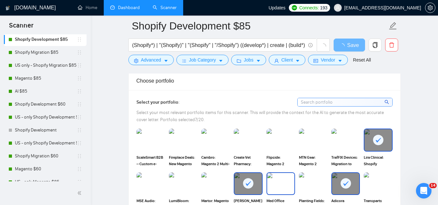
scroll to position [551, 0]
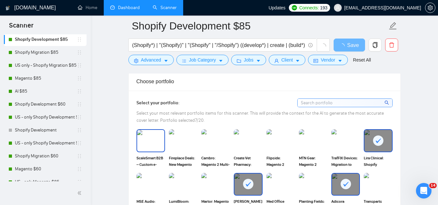
click at [156, 141] on img at bounding box center [150, 140] width 27 height 21
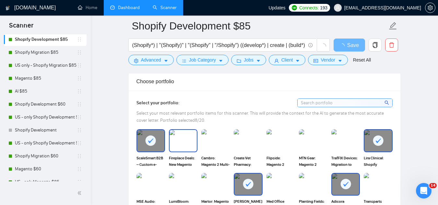
click at [178, 146] on img at bounding box center [182, 140] width 27 height 21
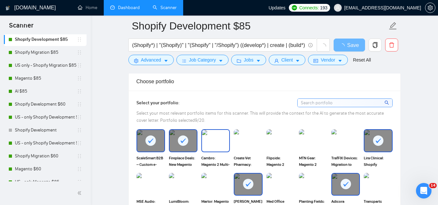
click at [213, 150] on img at bounding box center [215, 140] width 27 height 21
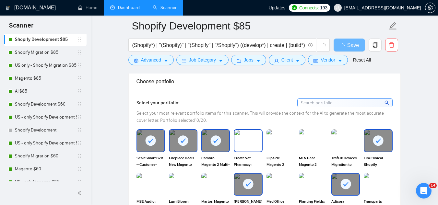
click at [243, 142] on img at bounding box center [247, 140] width 27 height 21
click at [281, 144] on img at bounding box center [280, 140] width 27 height 21
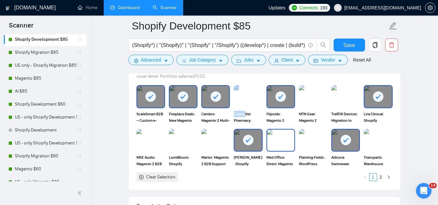
scroll to position [583, 0]
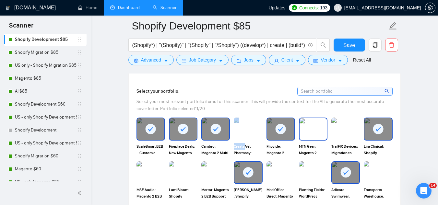
click at [309, 133] on img at bounding box center [312, 128] width 27 height 21
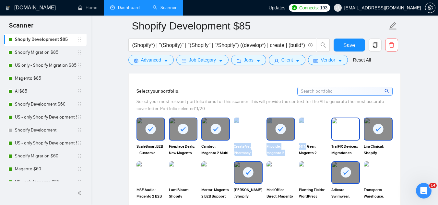
click at [340, 130] on img at bounding box center [345, 128] width 27 height 21
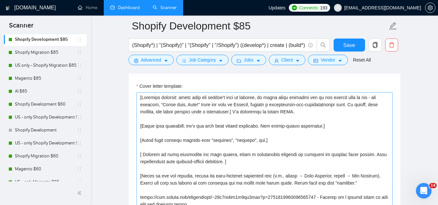
scroll to position [713, 0]
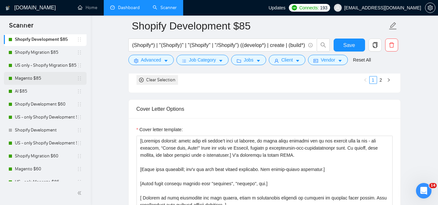
click at [29, 78] on link "Magento $85" at bounding box center [46, 78] width 62 height 13
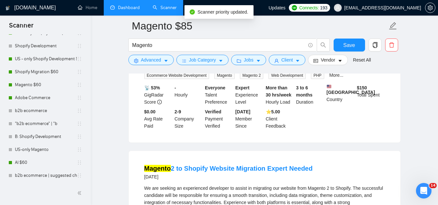
scroll to position [143, 0]
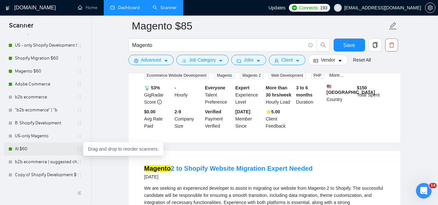
click at [77, 150] on icon "holder" at bounding box center [79, 148] width 5 height 5
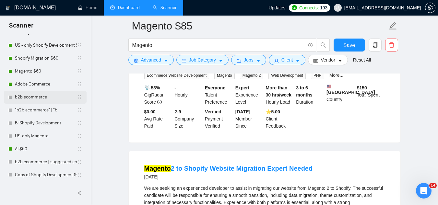
drag, startPoint x: 77, startPoint y: 150, endPoint x: 82, endPoint y: 97, distance: 53.3
click at [82, 97] on ul "Shopify Development $85 Shopify Migration $85 US only - Shopify Migration $85 M…" at bounding box center [45, 51] width 83 height 259
click at [82, 97] on li "b2b ecommerce" at bounding box center [45, 97] width 83 height 13
click at [75, 150] on link "AI $60" at bounding box center [46, 149] width 62 height 13
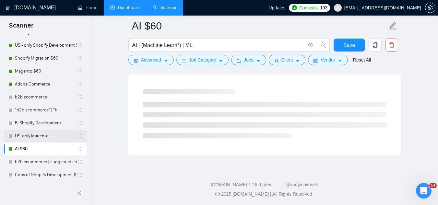
click at [78, 134] on ul "Shopify Development $85 Shopify Migration $85 US only - Shopify Migration $85 M…" at bounding box center [45, 51] width 83 height 259
click at [70, 152] on link "AI $60" at bounding box center [46, 149] width 62 height 13
click at [61, 149] on link "AI $60" at bounding box center [46, 149] width 62 height 13
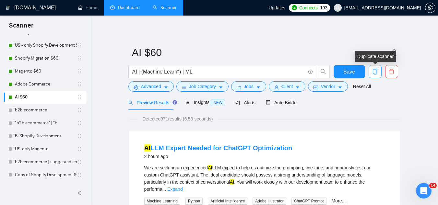
click at [374, 74] on icon "copy" at bounding box center [374, 72] width 5 height 6
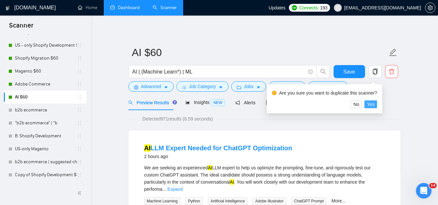
click at [370, 103] on span "Yes" at bounding box center [370, 104] width 7 height 7
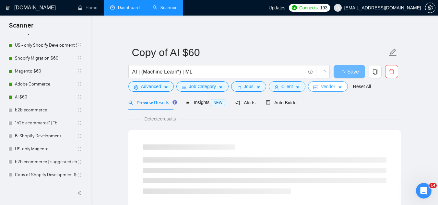
click at [325, 90] on span "Vendor" at bounding box center [327, 86] width 14 height 7
click at [325, 205] on div "Vendor Preferences Freelancer Location Any preffered locations Exclusive Job Op…" at bounding box center [219, 205] width 438 height 0
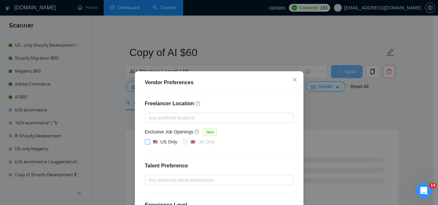
click at [145, 143] on input "US Only" at bounding box center [147, 141] width 5 height 5
checkbox input "true"
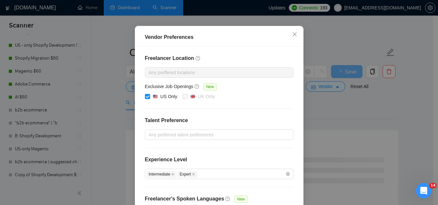
scroll to position [95, 0]
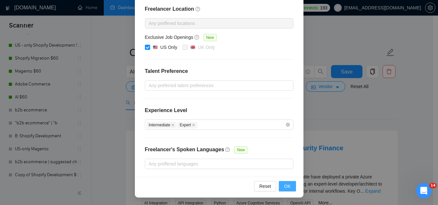
click at [284, 185] on span "OK" at bounding box center [287, 186] width 6 height 7
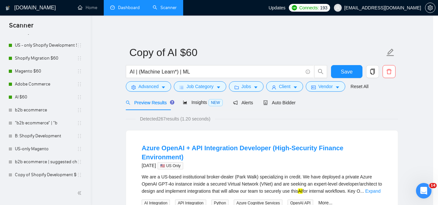
click at [318, 66] on span "OK" at bounding box center [318, 65] width 1 height 1
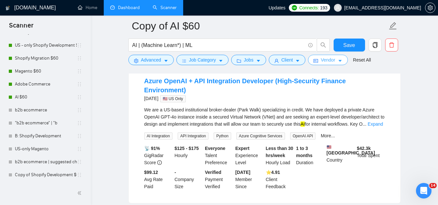
scroll to position [0, 0]
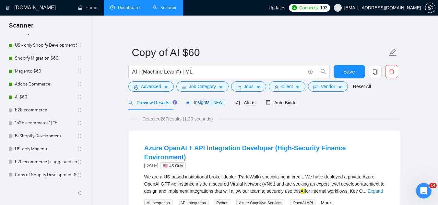
click at [201, 104] on span "Insights NEW" at bounding box center [205, 102] width 40 height 5
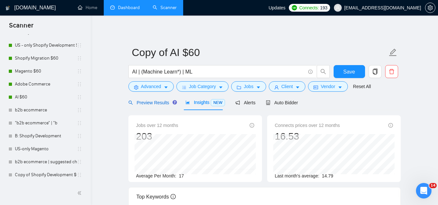
click at [145, 105] on span "Preview Results" at bounding box center [151, 102] width 47 height 5
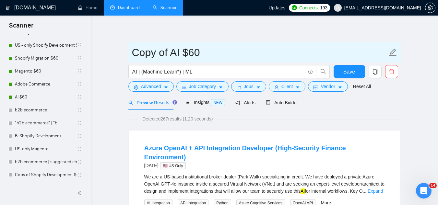
drag, startPoint x: 172, startPoint y: 54, endPoint x: 123, endPoint y: 50, distance: 49.2
type input "US-AI $60"
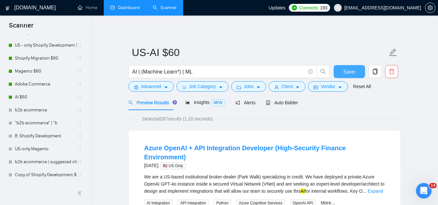
click at [346, 71] on span "Save" at bounding box center [349, 72] width 12 height 8
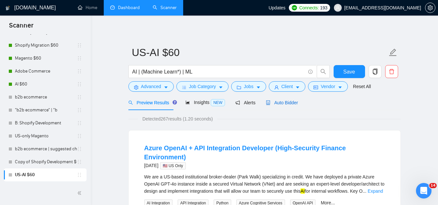
click at [282, 102] on span "Auto Bidder" at bounding box center [282, 102] width 32 height 5
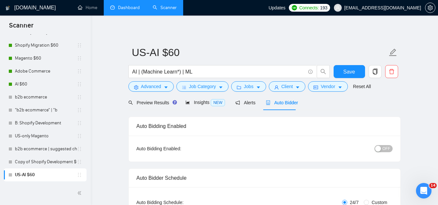
click at [391, 149] on button "OFF" at bounding box center [383, 148] width 18 height 7
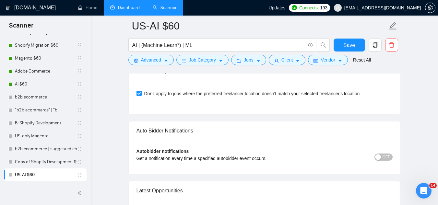
scroll to position [1490, 0]
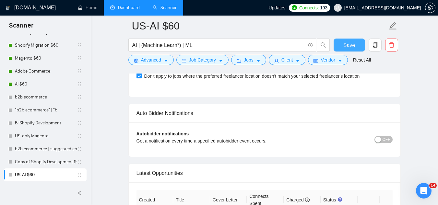
click at [344, 50] on button "Save" at bounding box center [348, 45] width 31 height 13
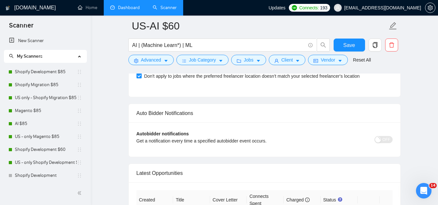
scroll to position [32, 0]
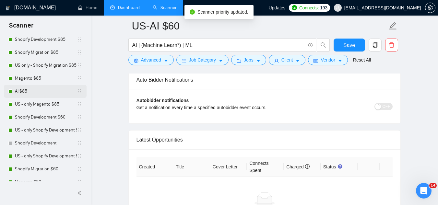
click at [57, 95] on link "AI $85" at bounding box center [46, 91] width 62 height 13
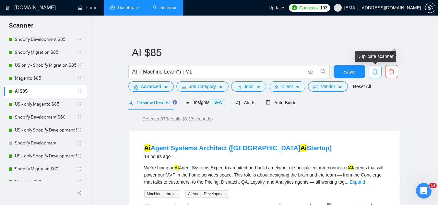
click at [376, 71] on icon "copy" at bounding box center [374, 72] width 5 height 6
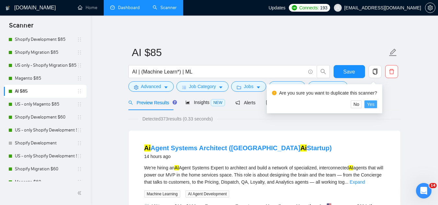
click at [372, 105] on span "Yes" at bounding box center [370, 104] width 7 height 7
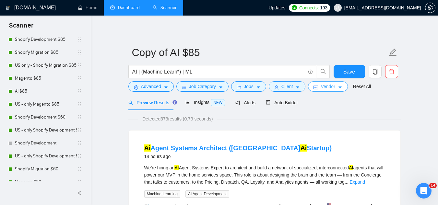
click at [322, 88] on span "Vendor" at bounding box center [327, 86] width 14 height 7
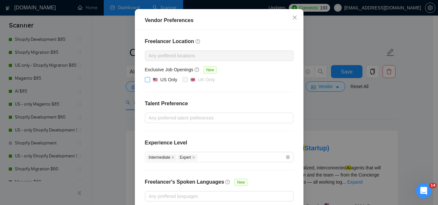
click at [145, 82] on span at bounding box center [147, 79] width 5 height 5
click at [145, 82] on input "US Only" at bounding box center [147, 79] width 5 height 5
checkbox input "true"
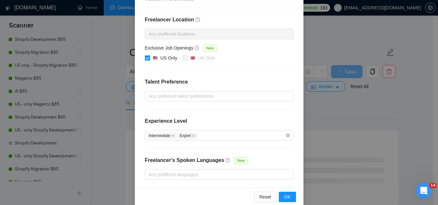
scroll to position [95, 0]
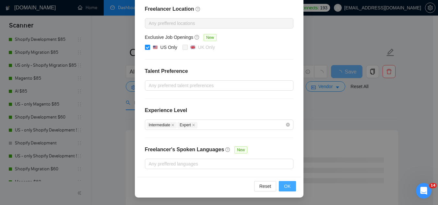
click at [284, 188] on span "OK" at bounding box center [287, 186] width 6 height 7
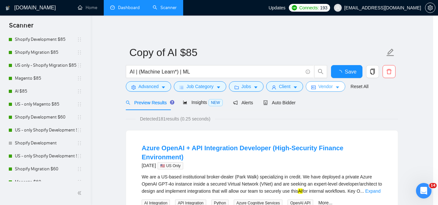
scroll to position [0, 0]
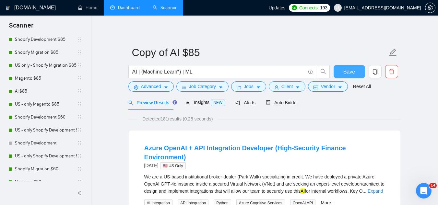
click at [345, 71] on span "Save" at bounding box center [349, 72] width 12 height 8
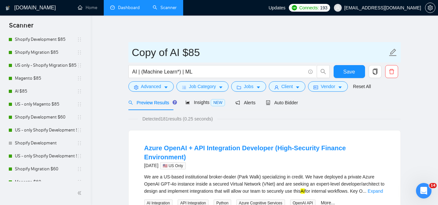
click at [173, 53] on input "Copy of AI $85" at bounding box center [259, 52] width 255 height 16
type input "AI $85"
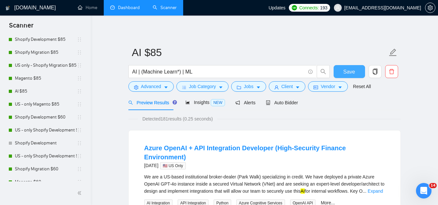
click at [339, 72] on button "Save" at bounding box center [348, 71] width 31 height 13
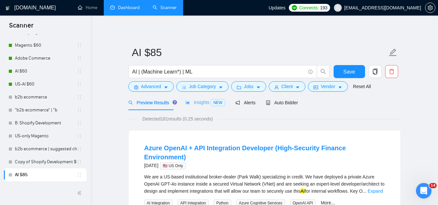
click at [196, 97] on div "Insights NEW" at bounding box center [205, 102] width 40 height 15
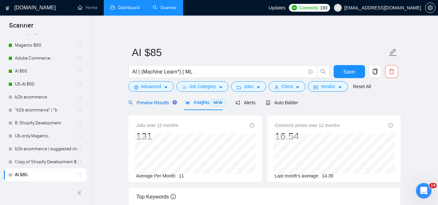
click at [155, 102] on span "Preview Results" at bounding box center [151, 102] width 47 height 5
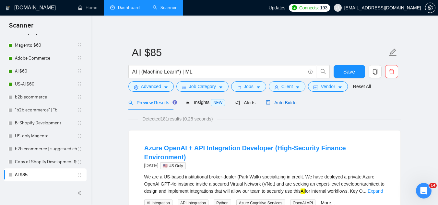
click at [291, 103] on span "Auto Bidder" at bounding box center [282, 102] width 32 height 5
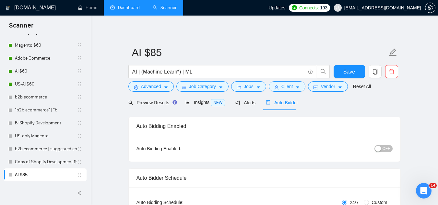
click at [386, 148] on span "OFF" at bounding box center [386, 148] width 8 height 7
click at [388, 145] on span "OFF" at bounding box center [386, 148] width 8 height 7
click at [244, 87] on span "Jobs" at bounding box center [249, 86] width 10 height 7
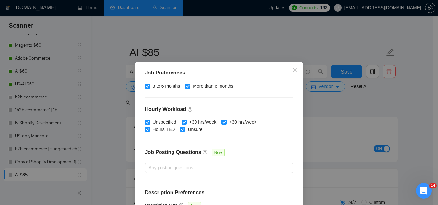
scroll to position [221, 0]
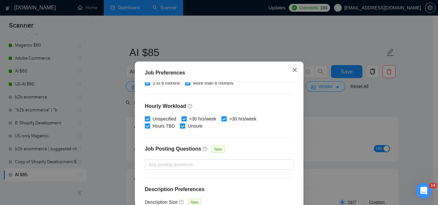
click at [295, 69] on span "Close" at bounding box center [294, 70] width 17 height 17
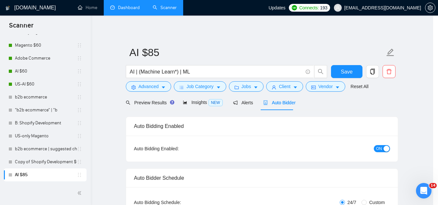
click at [257, 82] on span "Close" at bounding box center [255, 84] width 4 height 4
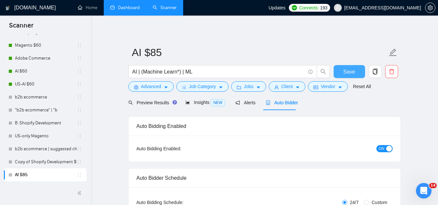
click at [349, 72] on span "Save" at bounding box center [349, 72] width 12 height 8
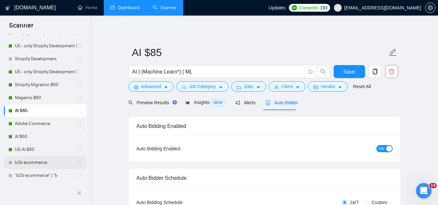
scroll to position [72, 0]
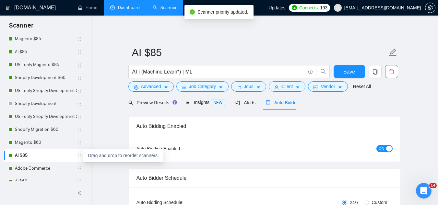
click at [77, 156] on icon "holder" at bounding box center [79, 155] width 5 height 5
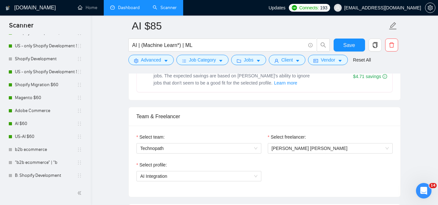
scroll to position [421, 0]
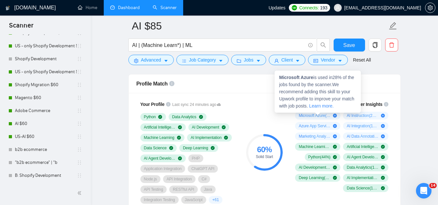
click at [292, 79] on strong "Microsoft Azure" at bounding box center [296, 77] width 34 height 5
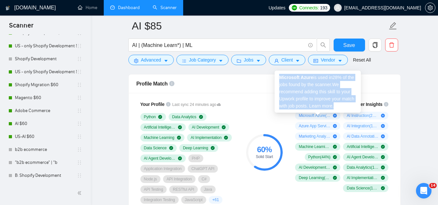
click at [292, 79] on strong "Microsoft Azure" at bounding box center [296, 77] width 34 height 5
click at [283, 79] on strong "Microsoft Azure" at bounding box center [296, 77] width 34 height 5
click at [282, 79] on strong "Microsoft Azure" at bounding box center [296, 77] width 34 height 5
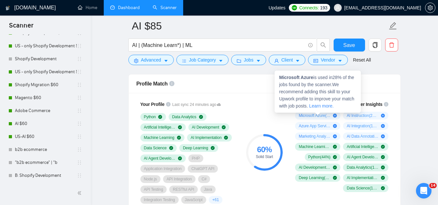
click at [281, 79] on strong "Microsoft Azure" at bounding box center [296, 77] width 34 height 5
copy strong "Microsoft Azure"
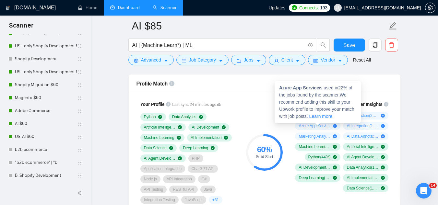
click at [286, 87] on strong "Azure App Service" at bounding box center [299, 87] width 40 height 5
click at [278, 89] on div "Azure App Service is used in 22 % of the jobs found by the scanner. We recommen…" at bounding box center [317, 102] width 86 height 42
copy strong "Azure App Service"
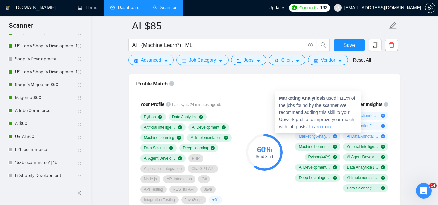
click at [281, 98] on strong "Marketing Analytics" at bounding box center [300, 98] width 43 height 5
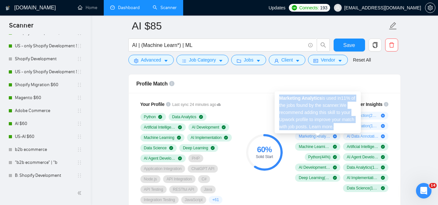
click at [281, 98] on strong "Marketing Analytics" at bounding box center [300, 98] width 43 height 5
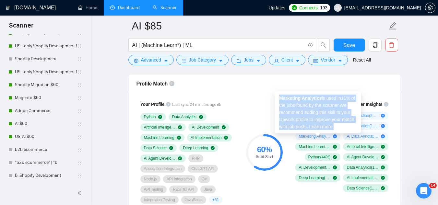
click at [281, 98] on strong "Marketing Analytics" at bounding box center [300, 98] width 43 height 5
click at [283, 98] on strong "Marketing Analytics" at bounding box center [300, 98] width 43 height 5
click at [284, 98] on strong "Marketing Analytics" at bounding box center [300, 98] width 43 height 5
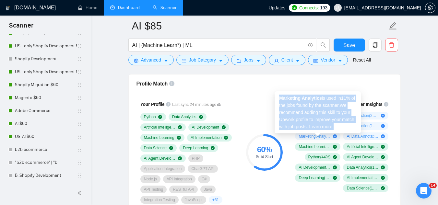
click at [288, 99] on strong "Marketing Analytics" at bounding box center [300, 98] width 43 height 5
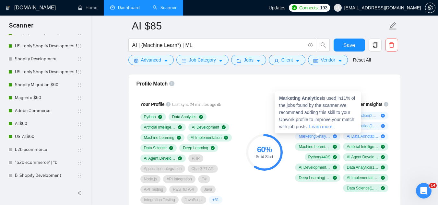
click at [290, 99] on strong "Marketing Analytics" at bounding box center [300, 98] width 43 height 5
copy strong "Marketing Analytics"
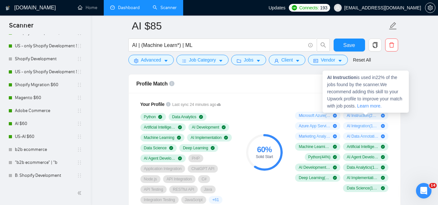
click at [329, 77] on strong "AI Instruction" at bounding box center [341, 77] width 29 height 5
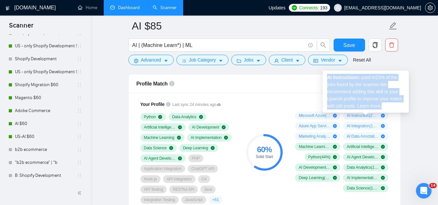
click at [329, 77] on strong "AI Instruction" at bounding box center [341, 77] width 29 height 5
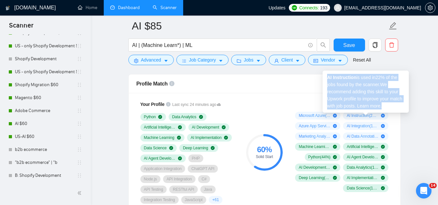
click at [329, 77] on strong "AI Instruction" at bounding box center [341, 77] width 29 height 5
click at [328, 77] on strong "AI Instruction" at bounding box center [341, 77] width 29 height 5
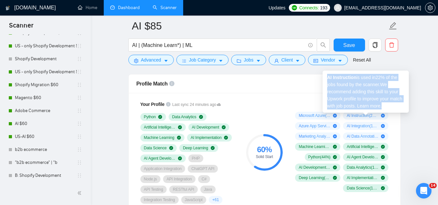
click at [328, 77] on strong "AI Instruction" at bounding box center [341, 77] width 29 height 5
click at [335, 77] on strong "AI Instruction" at bounding box center [341, 77] width 29 height 5
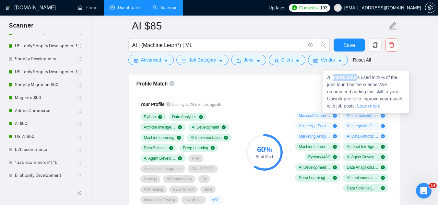
click at [336, 77] on strong "AI Instruction" at bounding box center [341, 77] width 29 height 5
click at [328, 77] on strong "AI Instruction" at bounding box center [341, 77] width 29 height 5
copy strong "AI Instruction"
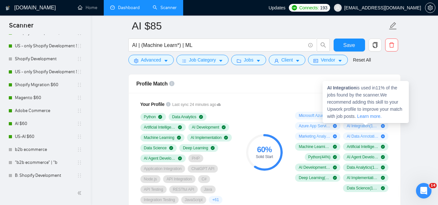
click at [328, 90] on strong "AI Integration" at bounding box center [341, 87] width 29 height 5
copy span "AI Integration"
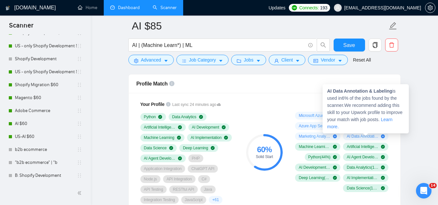
click at [328, 92] on strong "AI Data Annotation & Labeling" at bounding box center [359, 90] width 65 height 5
copy strong "AI Data Annotation & Labeling"
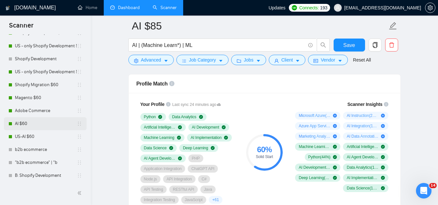
click at [37, 121] on link "AI $60" at bounding box center [46, 123] width 62 height 13
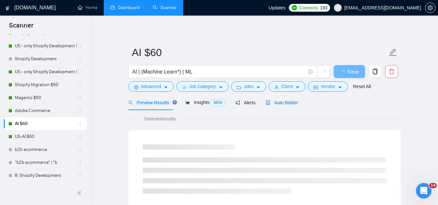
click at [280, 102] on span "Auto Bidder" at bounding box center [282, 102] width 32 height 5
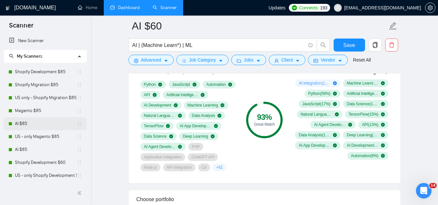
click at [49, 121] on link "AI $85" at bounding box center [46, 123] width 62 height 13
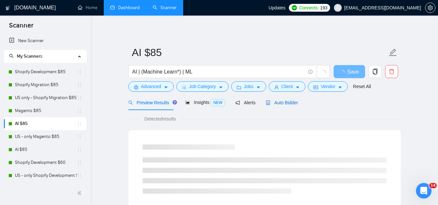
click at [282, 105] on span "Auto Bidder" at bounding box center [282, 102] width 32 height 5
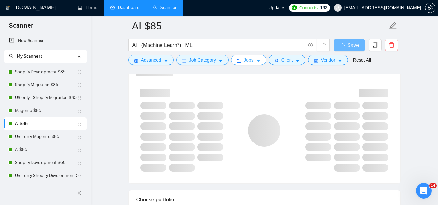
scroll to position [421, 0]
